Goal: Register for event/course

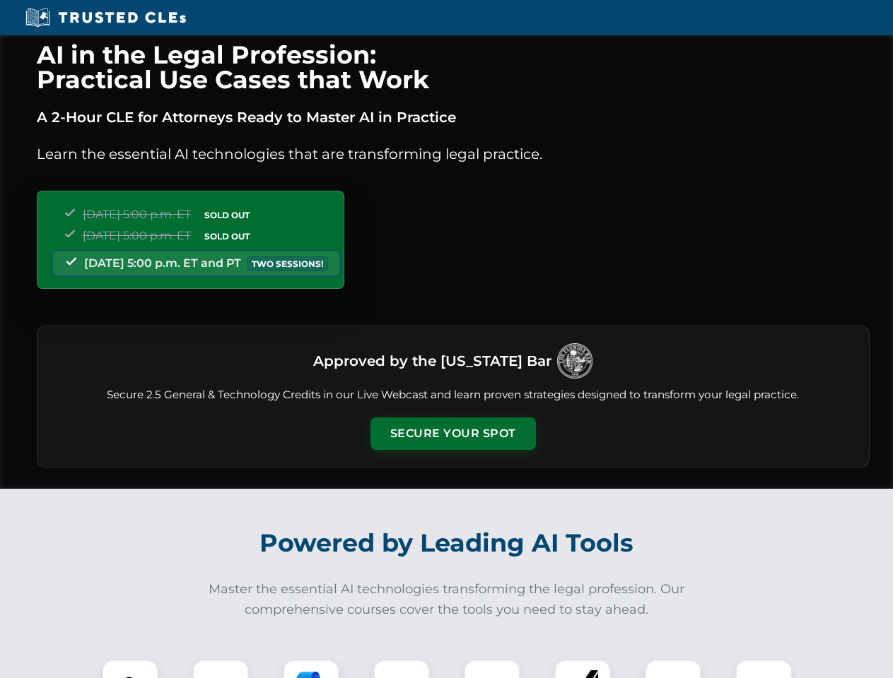
click at [452, 434] on button "Secure Your Spot" at bounding box center [452, 434] width 165 height 33
click at [130, 669] on img at bounding box center [130, 688] width 41 height 41
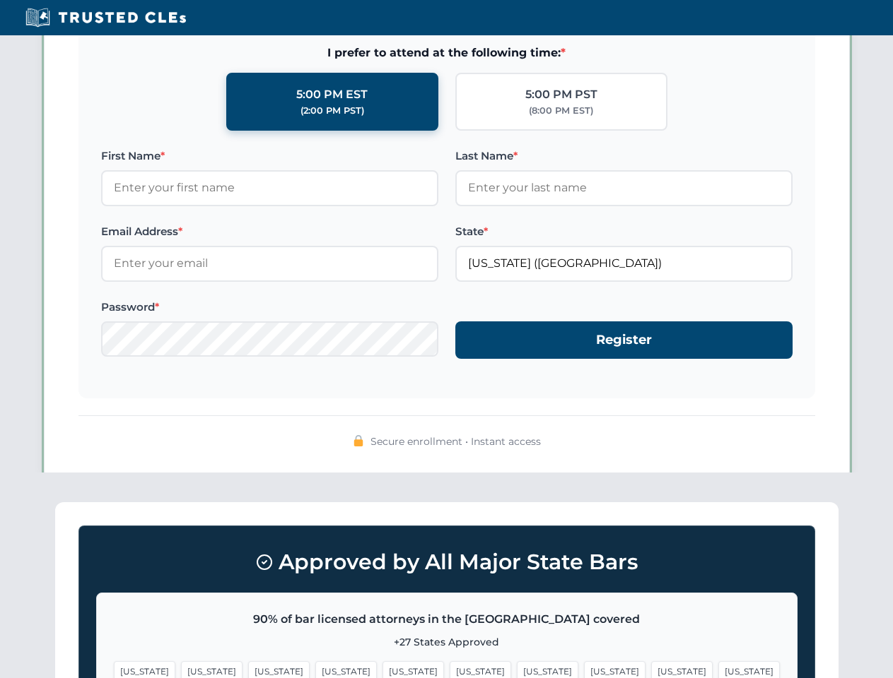
click at [517, 669] on span "[US_STATE]" at bounding box center [547, 671] width 61 height 20
click at [651, 669] on span "[US_STATE]" at bounding box center [681, 671] width 61 height 20
